Goal: Transaction & Acquisition: Book appointment/travel/reservation

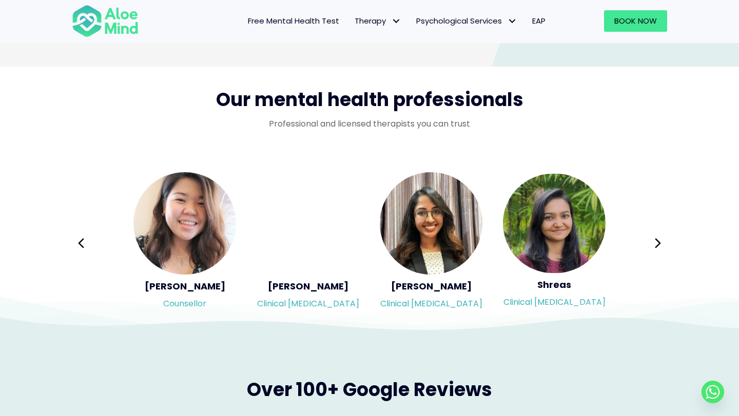
scroll to position [1630, 0]
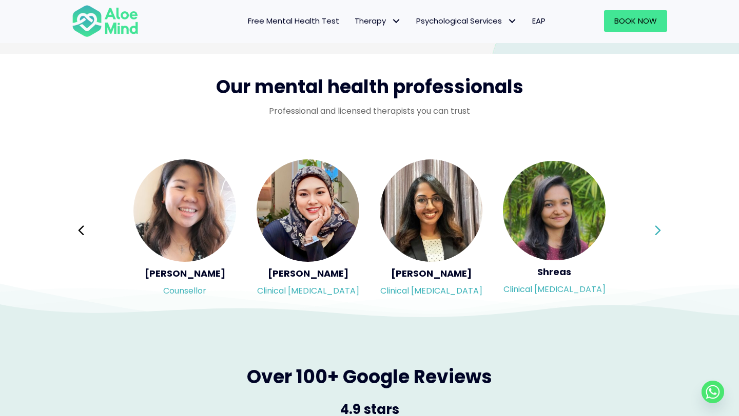
click at [646, 230] on button "Next" at bounding box center [657, 230] width 25 height 25
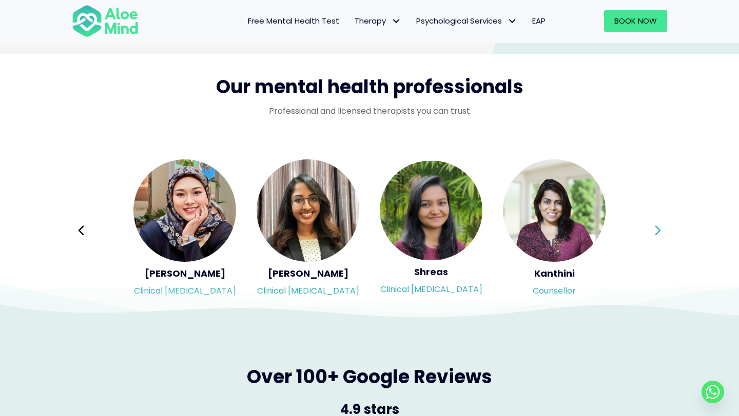
click at [646, 230] on button "Next" at bounding box center [657, 230] width 25 height 25
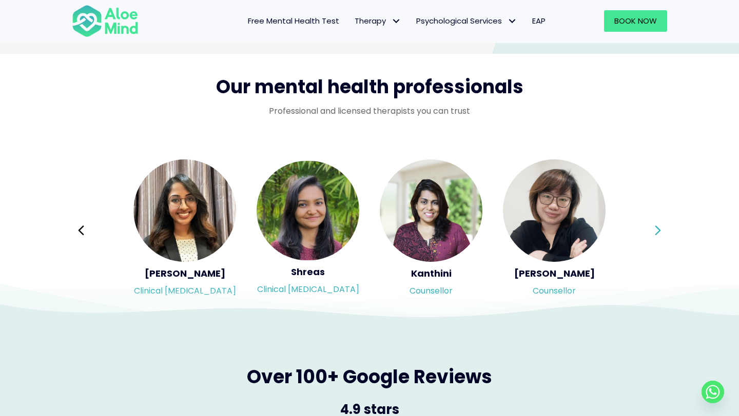
click at [646, 230] on button "Next" at bounding box center [657, 230] width 25 height 25
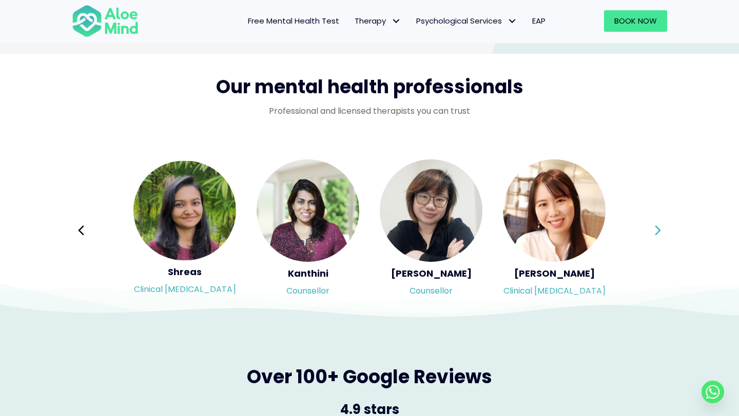
click at [646, 230] on button "Next" at bounding box center [657, 230] width 25 height 25
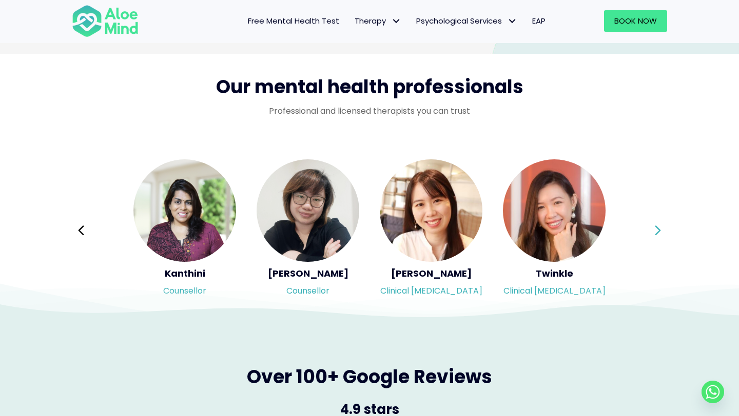
click at [646, 230] on button "Next" at bounding box center [657, 230] width 25 height 25
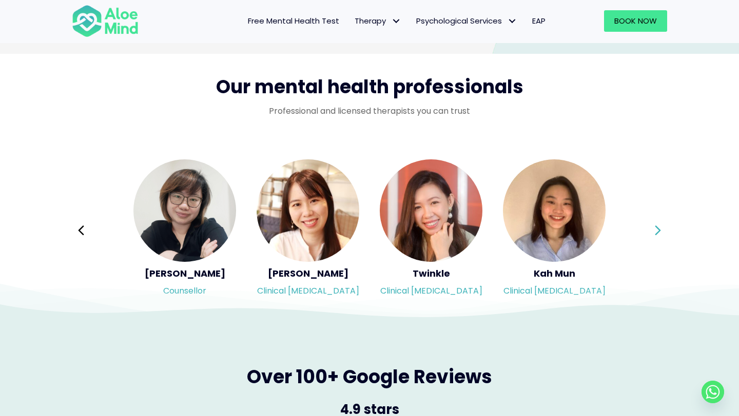
click at [646, 230] on button "Next" at bounding box center [657, 230] width 25 height 25
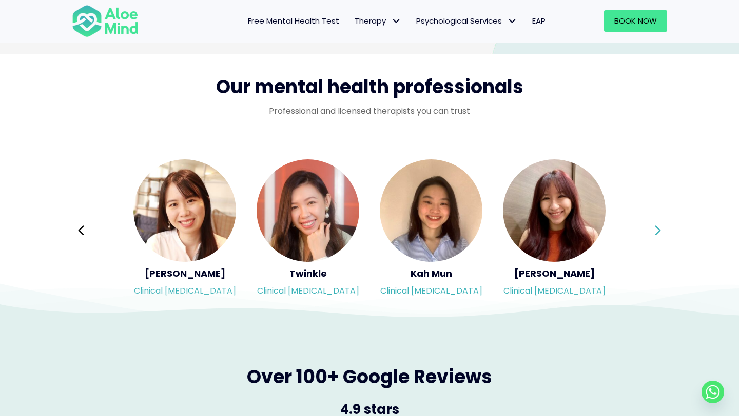
click at [646, 230] on div "Syndy Clinical psychologist Diveena Clinical psychologist Elynna Counsellor Eme…" at bounding box center [369, 230] width 595 height 145
click at [646, 230] on button "Next" at bounding box center [657, 230] width 25 height 25
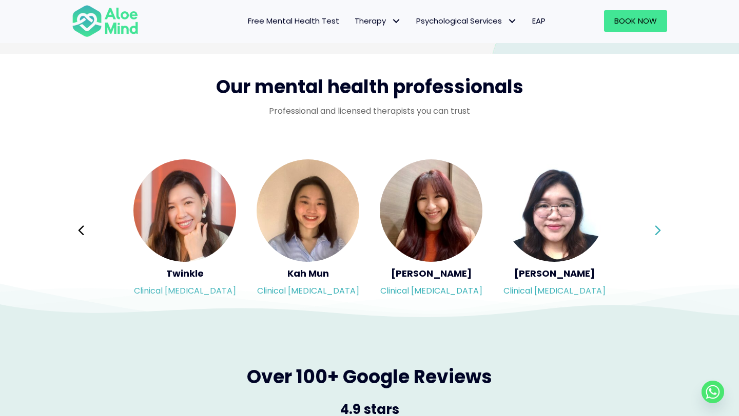
click at [665, 232] on button "Next" at bounding box center [657, 230] width 25 height 25
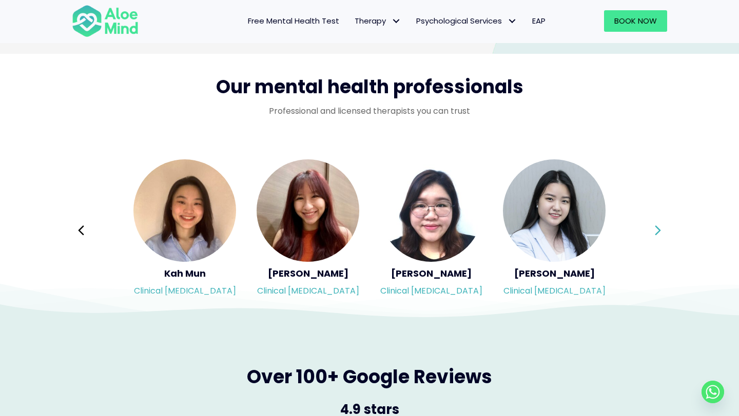
click at [659, 231] on icon at bounding box center [657, 231] width 6 height 10
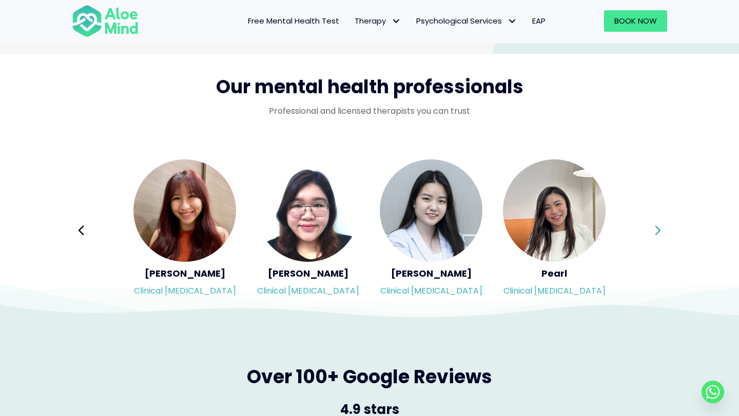
click at [659, 231] on icon at bounding box center [657, 231] width 6 height 10
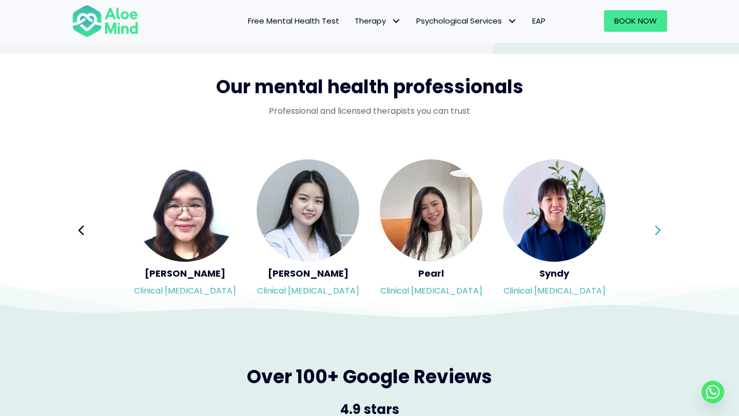
click at [659, 231] on icon at bounding box center [657, 231] width 6 height 10
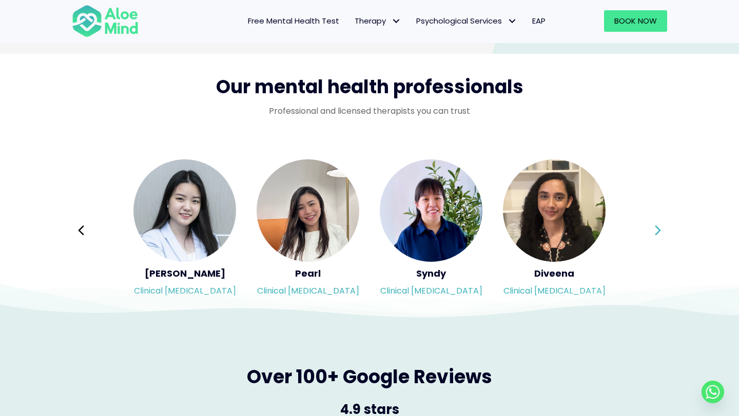
click at [659, 231] on icon at bounding box center [657, 231] width 6 height 10
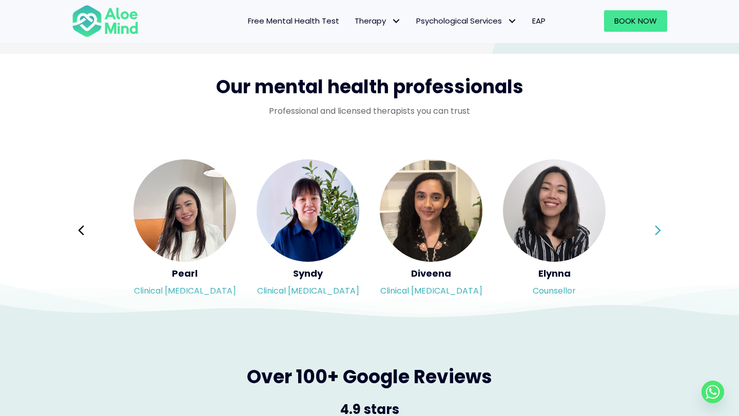
click at [659, 231] on icon at bounding box center [657, 231] width 6 height 10
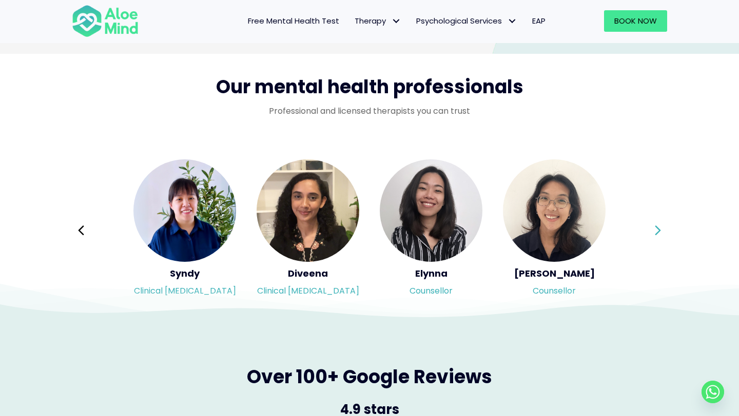
click at [659, 231] on icon at bounding box center [657, 231] width 6 height 10
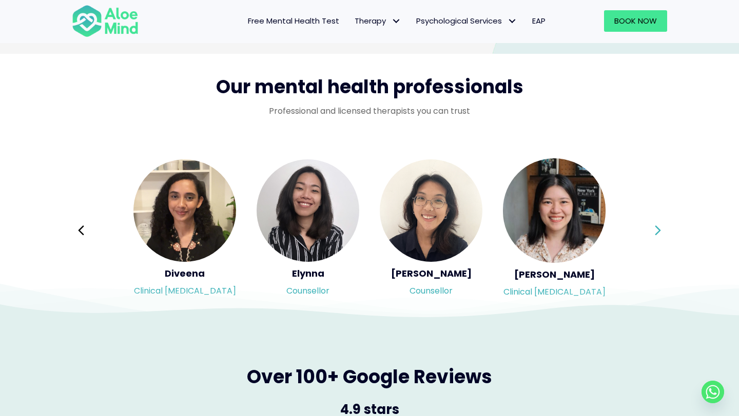
click at [659, 231] on div "Syndy Clinical psychologist Diveena Clinical psychologist Elynna Counsellor Eme…" at bounding box center [369, 230] width 595 height 145
click at [659, 231] on icon at bounding box center [657, 231] width 6 height 10
click at [659, 231] on div "Syndy Clinical psychologist Diveena Clinical psychologist Elynna Counsellor Eme…" at bounding box center [369, 230] width 595 height 145
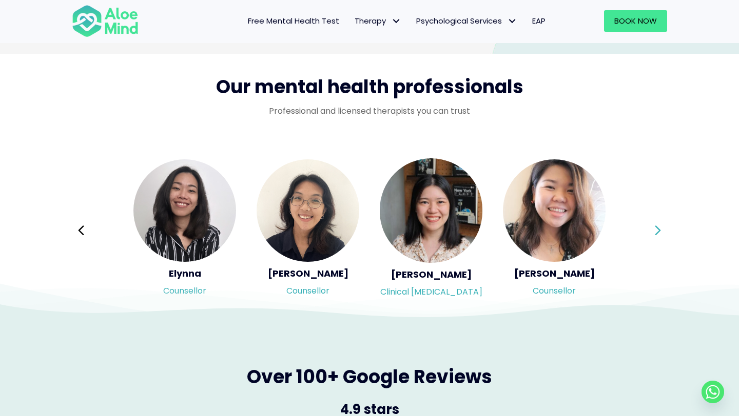
click at [659, 231] on div "Syndy Clinical psychologist Diveena Clinical psychologist Elynna Counsellor Eme…" at bounding box center [369, 230] width 595 height 145
click at [659, 231] on icon at bounding box center [657, 231] width 6 height 10
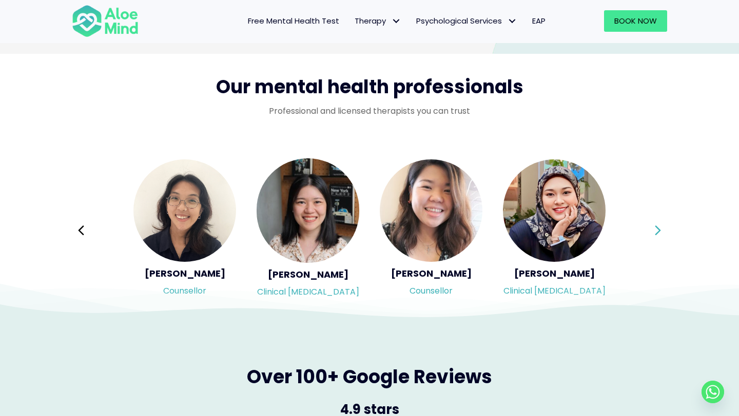
click at [659, 231] on div "Syndy Clinical psychologist Diveena Clinical psychologist Elynna Counsellor Eme…" at bounding box center [369, 230] width 595 height 145
click at [659, 231] on icon at bounding box center [657, 231] width 6 height 10
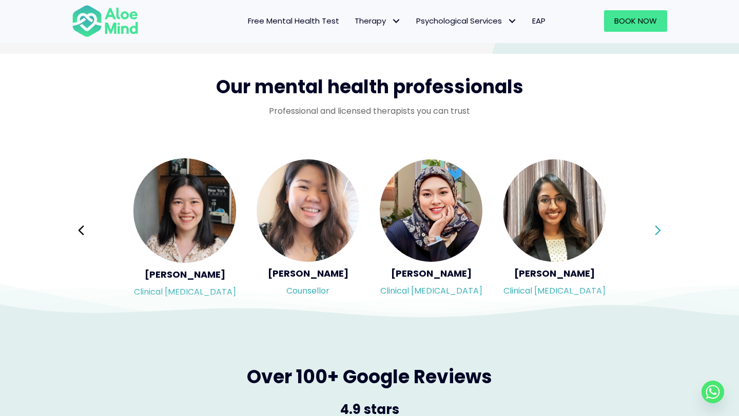
click at [659, 231] on div "Syndy Clinical psychologist Diveena Clinical psychologist Elynna Counsellor Eme…" at bounding box center [369, 230] width 595 height 145
click at [659, 231] on icon at bounding box center [657, 231] width 6 height 10
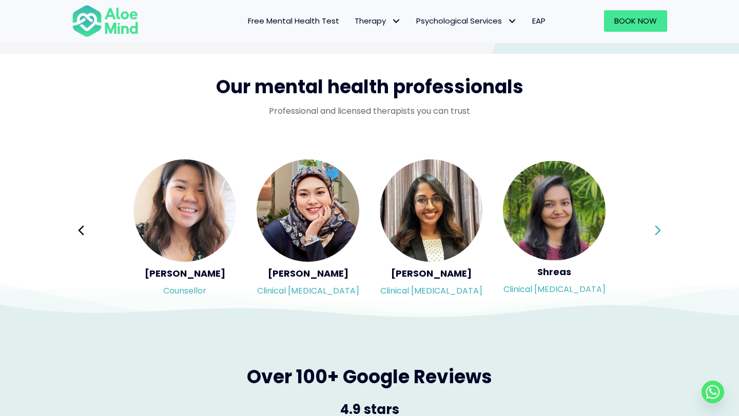
click at [659, 231] on div "Syndy Clinical psychologist Diveena Clinical psychologist Elynna Counsellor Eme…" at bounding box center [369, 230] width 595 height 145
click at [659, 231] on icon at bounding box center [657, 231] width 6 height 10
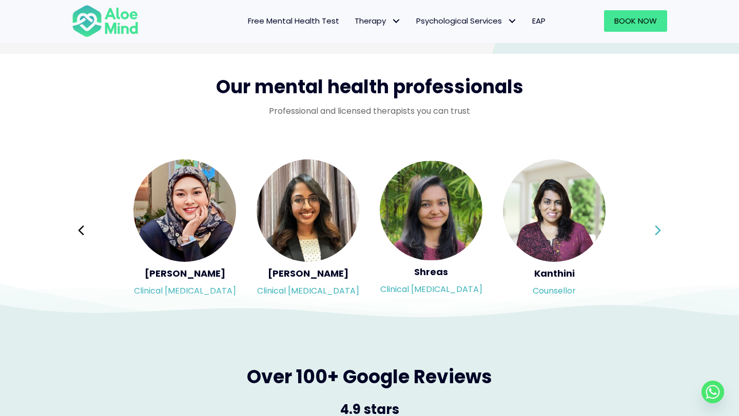
click at [659, 231] on div "Syndy Clinical psychologist Diveena Clinical psychologist Elynna Counsellor Eme…" at bounding box center [369, 230] width 595 height 145
click at [659, 231] on icon at bounding box center [657, 231] width 6 height 10
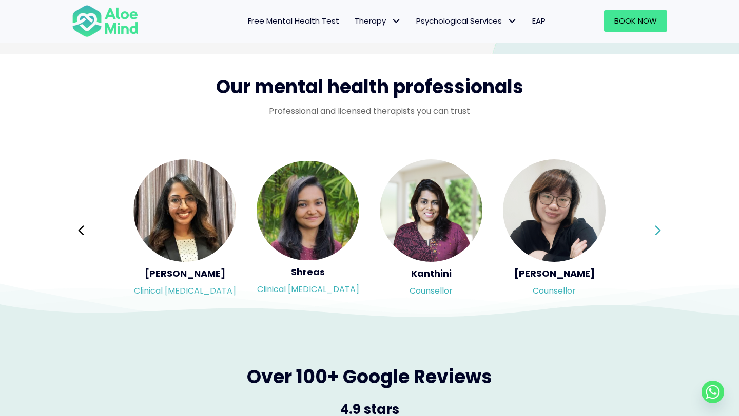
click at [659, 231] on div "Syndy Clinical psychologist Diveena Clinical psychologist Elynna Counsellor Eme…" at bounding box center [369, 230] width 595 height 145
click at [659, 231] on icon at bounding box center [657, 231] width 6 height 10
click at [659, 231] on div "Syndy Clinical psychologist Diveena Clinical psychologist Elynna Counsellor Eme…" at bounding box center [369, 230] width 595 height 145
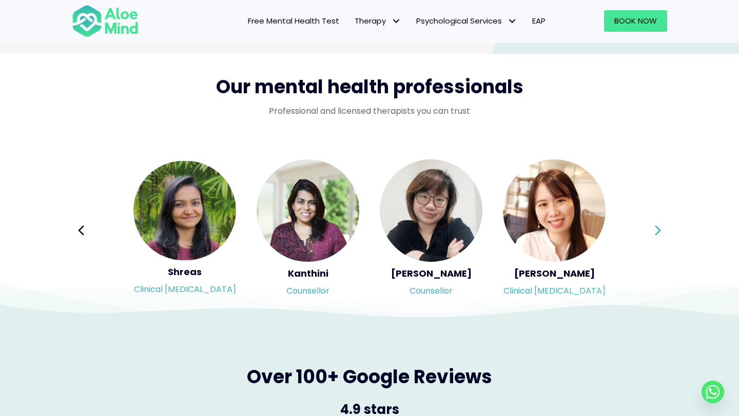
click at [659, 231] on div "Syndy Clinical psychologist Diveena Clinical psychologist Elynna Counsellor Eme…" at bounding box center [369, 230] width 595 height 145
click at [659, 231] on icon at bounding box center [657, 231] width 6 height 10
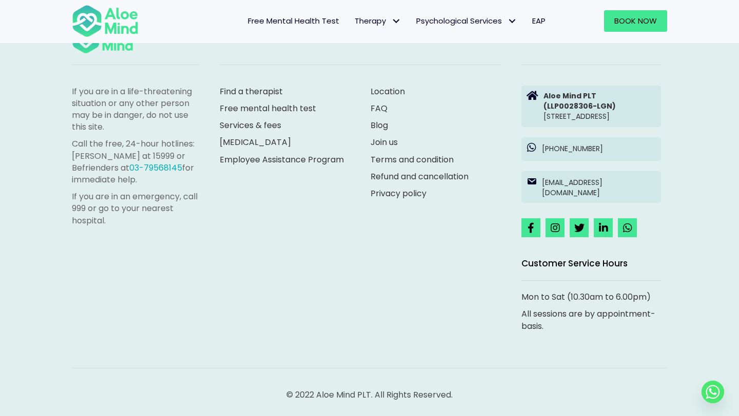
scroll to position [2866, 0]
click at [265, 86] on link "Find a therapist" at bounding box center [251, 92] width 63 height 12
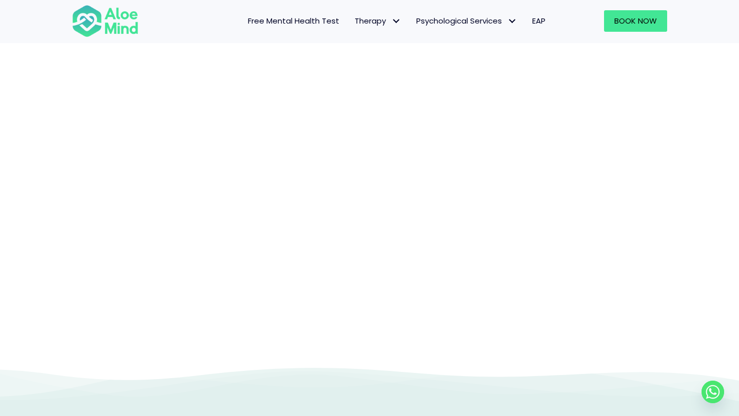
scroll to position [106, 0]
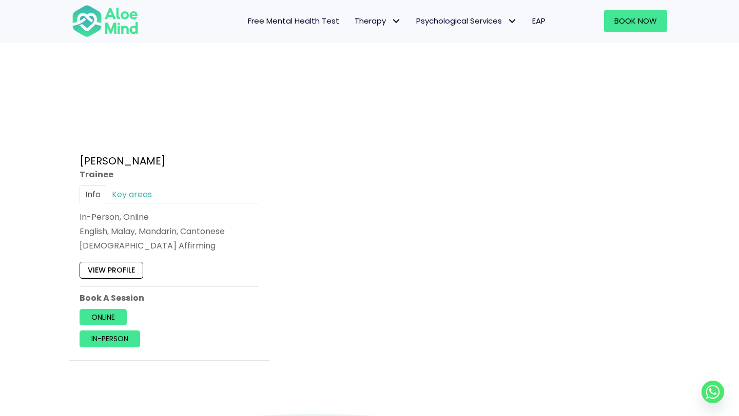
scroll to position [604, 0]
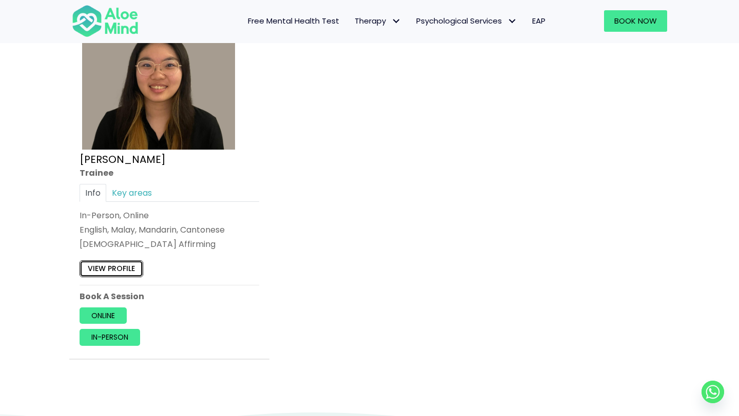
click at [126, 270] on link "View profile" at bounding box center [111, 269] width 64 height 16
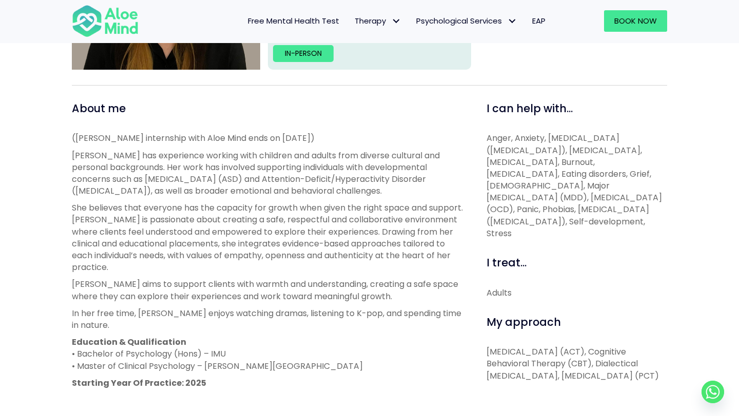
scroll to position [311, 0]
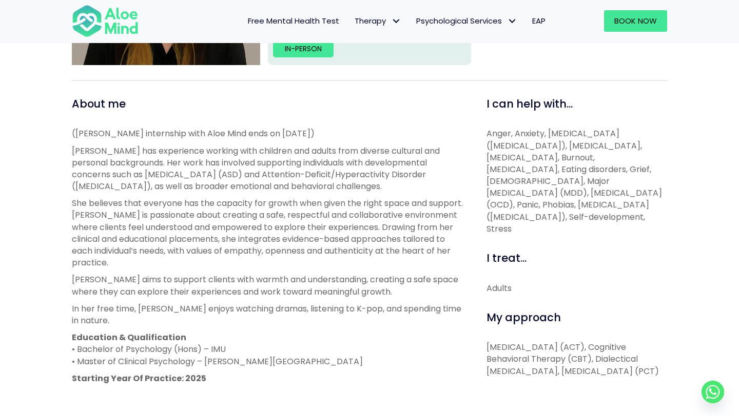
click at [238, 350] on p "Education & Qualification • Bachelor of Psychology (Hons) – IMU • Master of Cli…" at bounding box center [267, 350] width 391 height 36
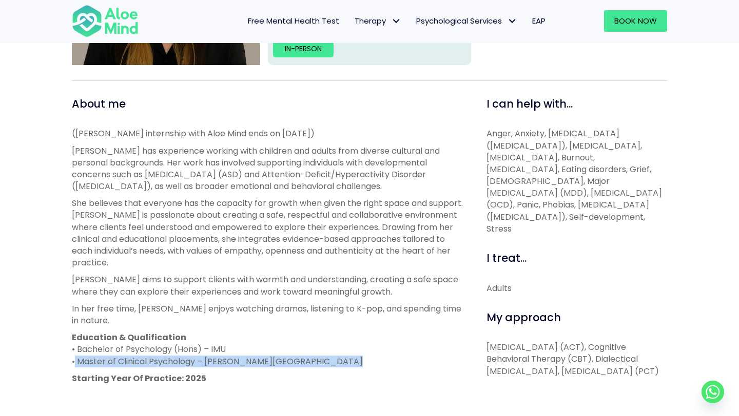
click at [337, 360] on div "(Xin Yi’s internship with Aloe Mind ends on 31 January 2026) Xin Yi has experie…" at bounding box center [267, 265] width 391 height 274
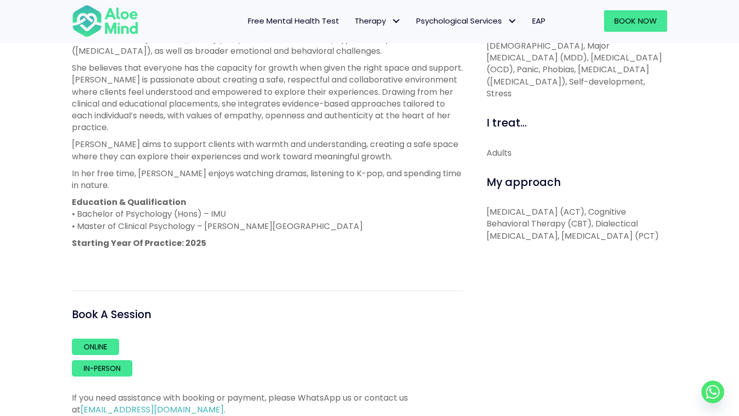
scroll to position [448, 0]
